Goal: Answer question/provide support

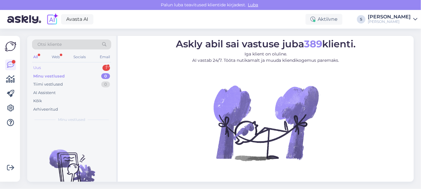
click at [38, 69] on div "Uus" at bounding box center [37, 68] width 8 height 6
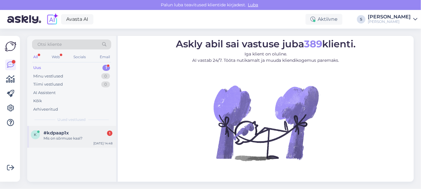
click at [58, 134] on span "#kdpaap1x" at bounding box center [55, 132] width 25 height 5
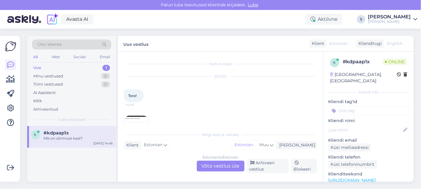
scroll to position [50, 0]
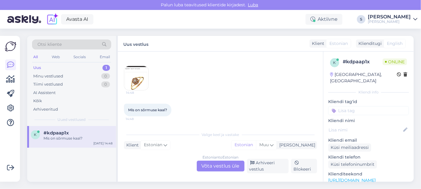
click at [208, 168] on div "Estonian to Estonian Võta vestlus üle" at bounding box center [221, 166] width 48 height 11
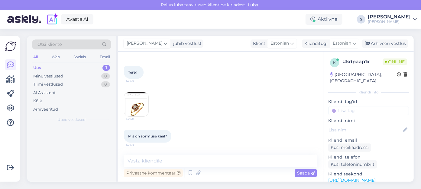
scroll to position [24, 0]
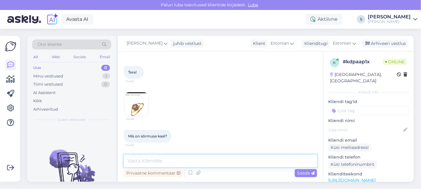
drag, startPoint x: 130, startPoint y: 161, endPoint x: 394, endPoint y: 176, distance: 264.0
click at [131, 161] on textarea at bounding box center [220, 161] width 193 height 13
type textarea "Tere!"
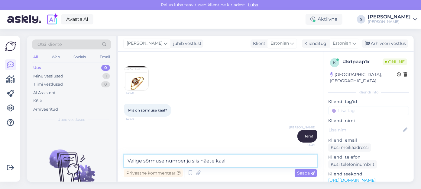
type textarea "Valige sõrmuse number ja siis näete kaalu"
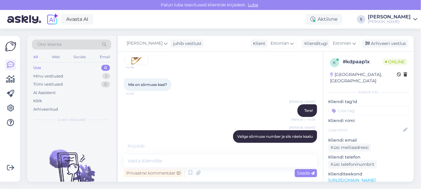
click at [351, 178] on link "[URL][DOMAIN_NAME]" at bounding box center [351, 180] width 47 height 5
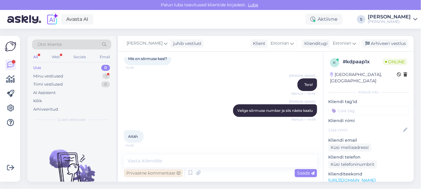
click at [144, 172] on div "Privaatne kommentaar" at bounding box center [153, 173] width 59 height 8
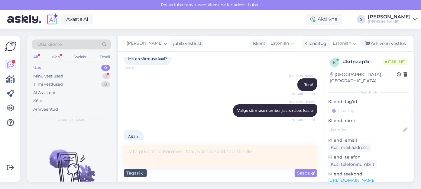
click at [168, 137] on div "Aitäh 14:49" at bounding box center [220, 137] width 193 height 26
click at [132, 173] on div "Tagasi" at bounding box center [135, 173] width 23 height 8
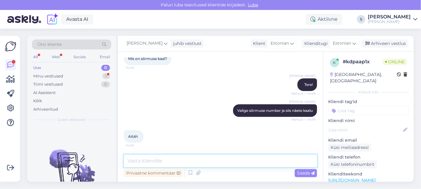
click at [134, 160] on textarea at bounding box center [220, 161] width 193 height 13
type textarea "Kena päeva!"
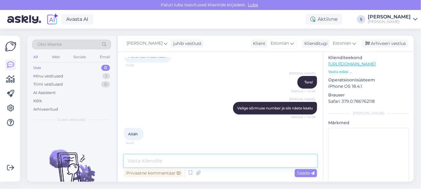
scroll to position [118, 0]
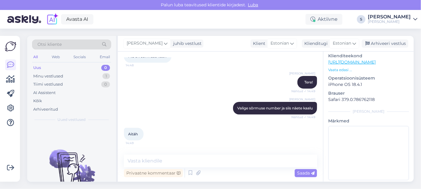
click at [374, 59] on link "[URL][DOMAIN_NAME]" at bounding box center [351, 61] width 47 height 5
click at [52, 77] on div "Minu vestlused" at bounding box center [48, 76] width 30 height 6
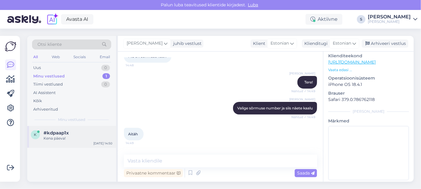
click at [53, 132] on span "#kdpaap1x" at bounding box center [55, 132] width 25 height 5
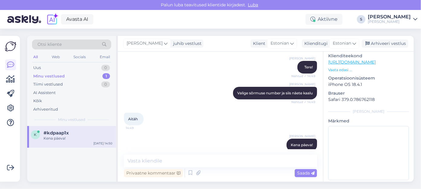
scroll to position [127, 0]
